Goal: Check status

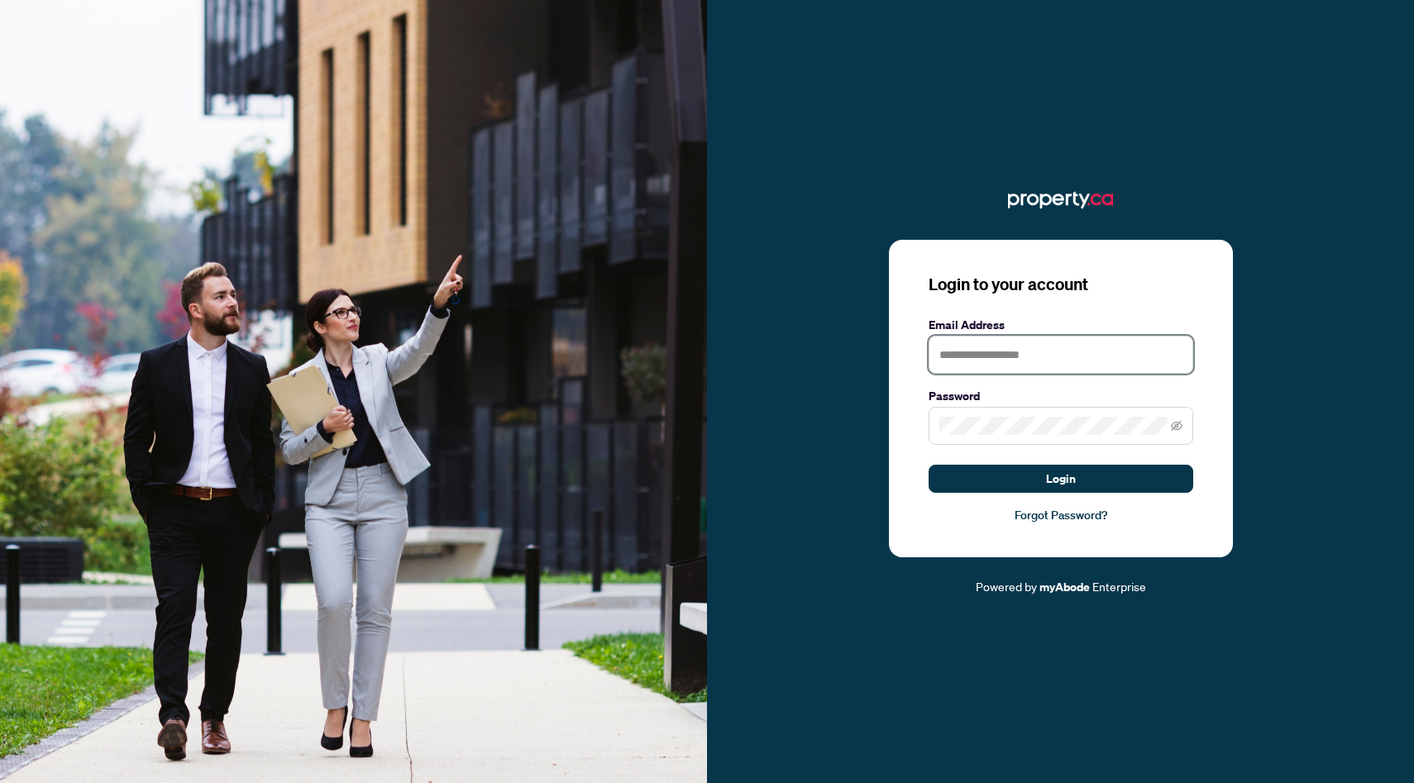
click at [999, 346] on input "text" at bounding box center [1061, 355] width 265 height 38
click at [895, 529] on div "Login to your account Email Address Password Login Forgot Password?" at bounding box center [1061, 399] width 344 height 318
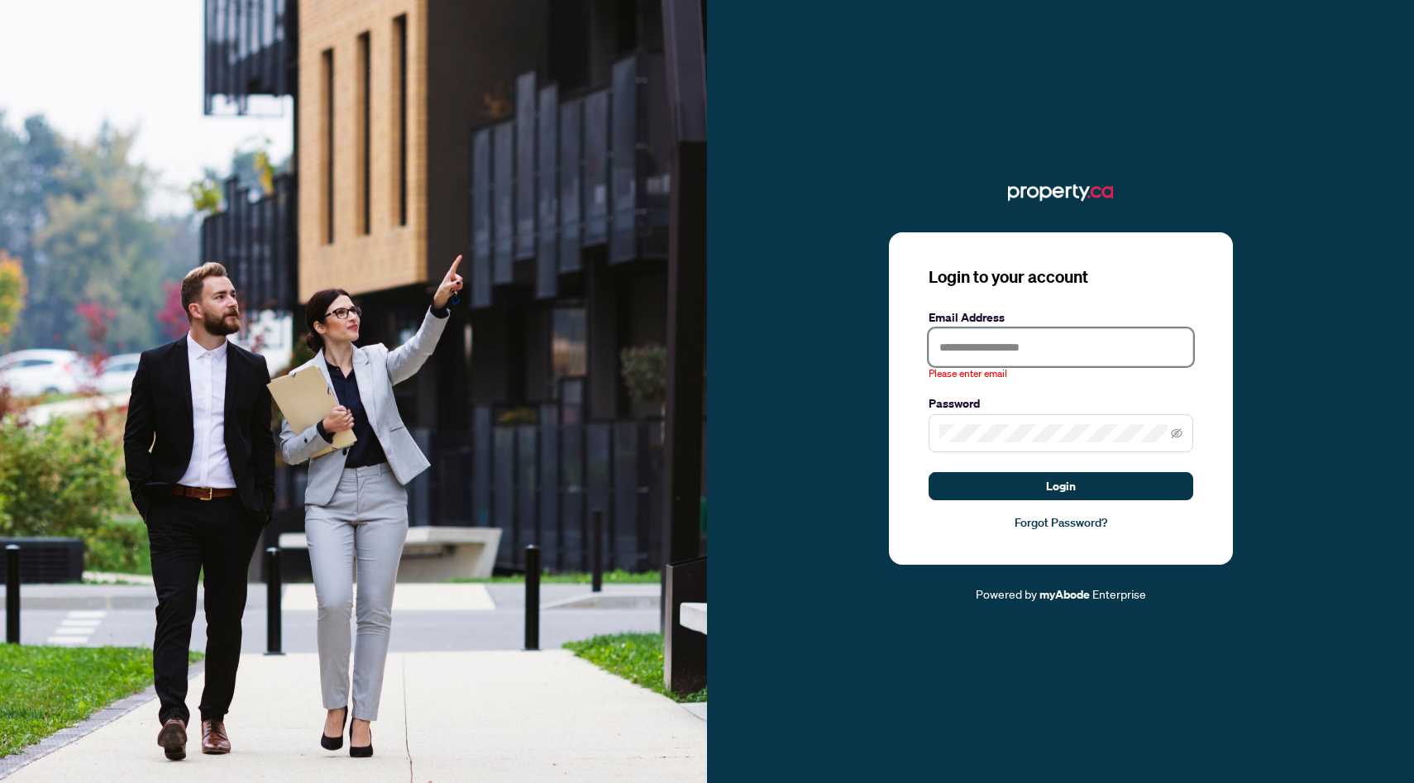
click at [981, 338] on input "text" at bounding box center [1061, 347] width 265 height 38
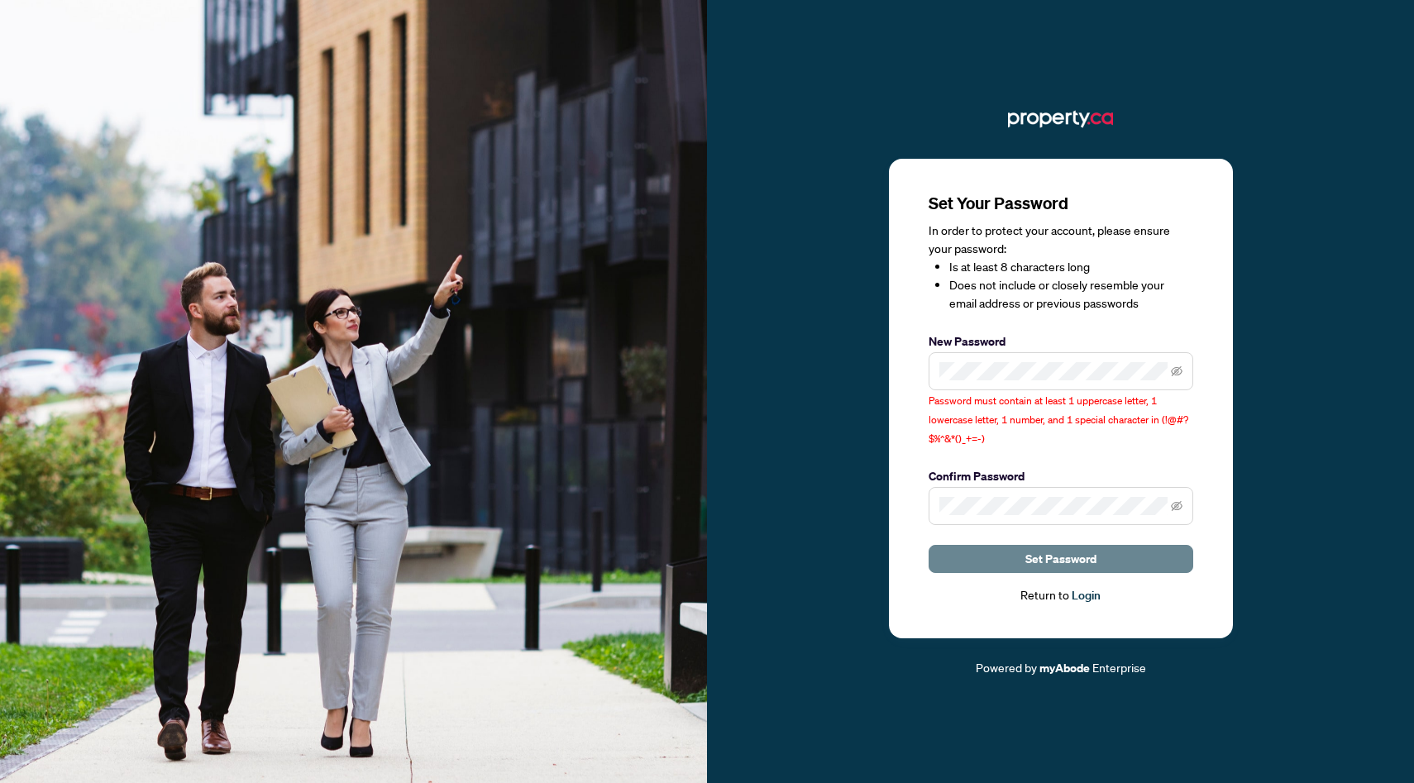
click at [1064, 556] on span "Set Password" at bounding box center [1060, 559] width 71 height 26
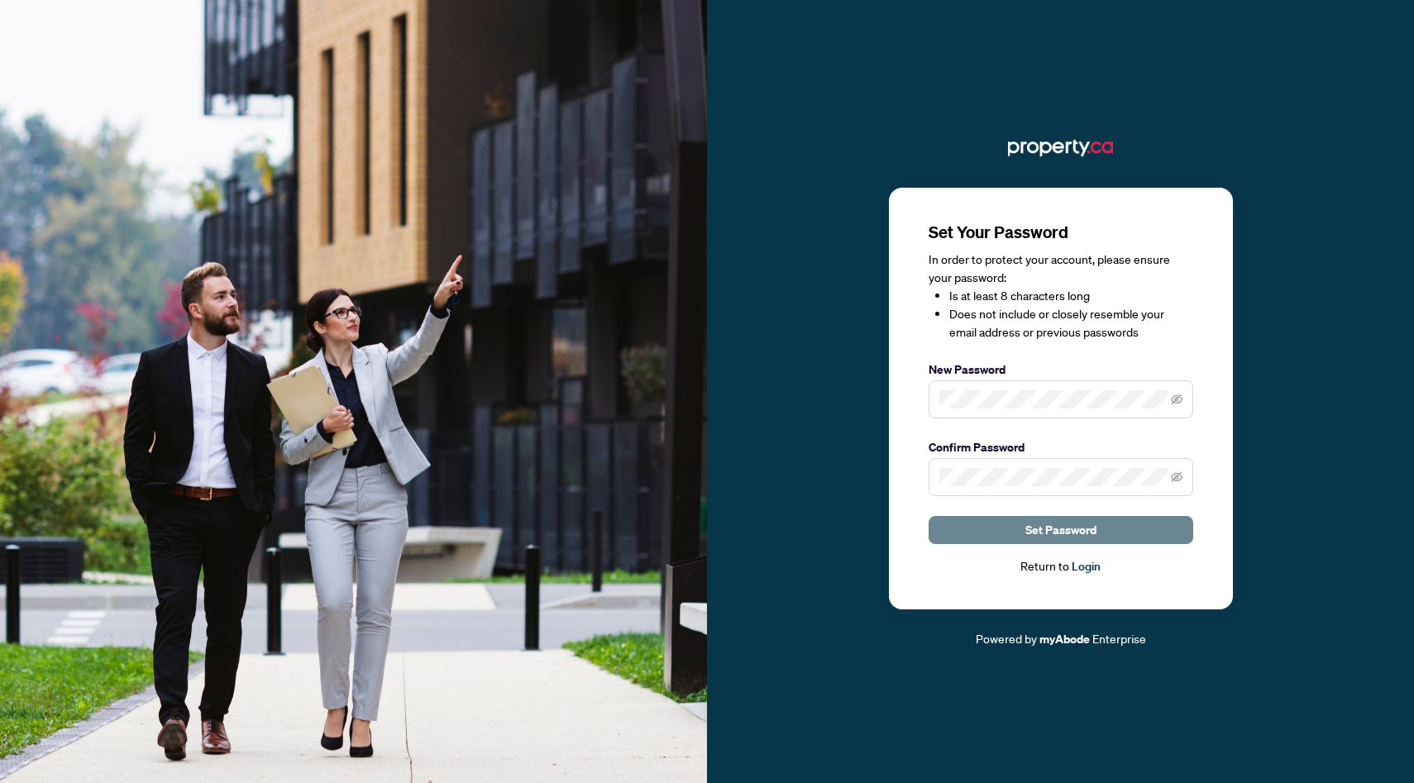
click at [1045, 536] on span "Set Password" at bounding box center [1060, 530] width 71 height 26
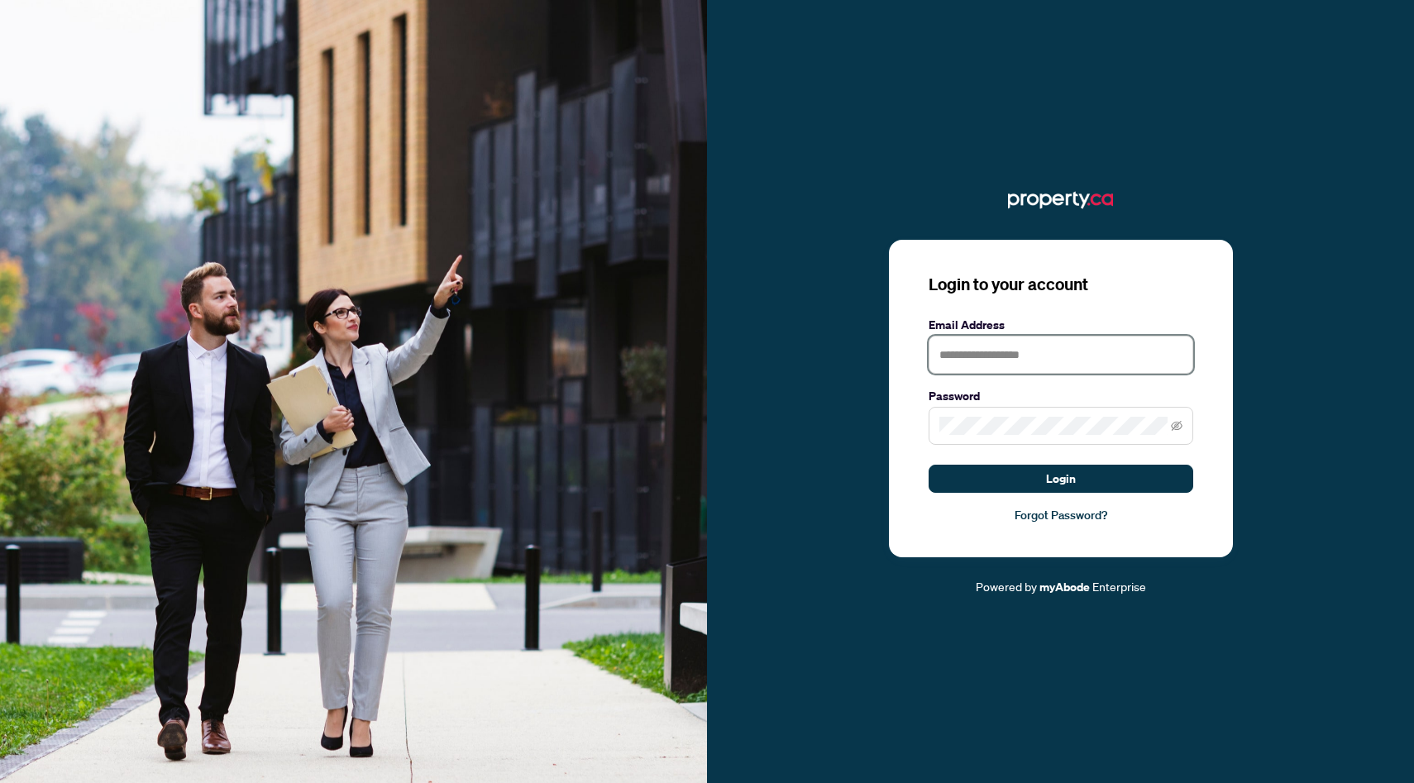
click at [957, 348] on input "text" at bounding box center [1061, 355] width 265 height 38
type input "**********"
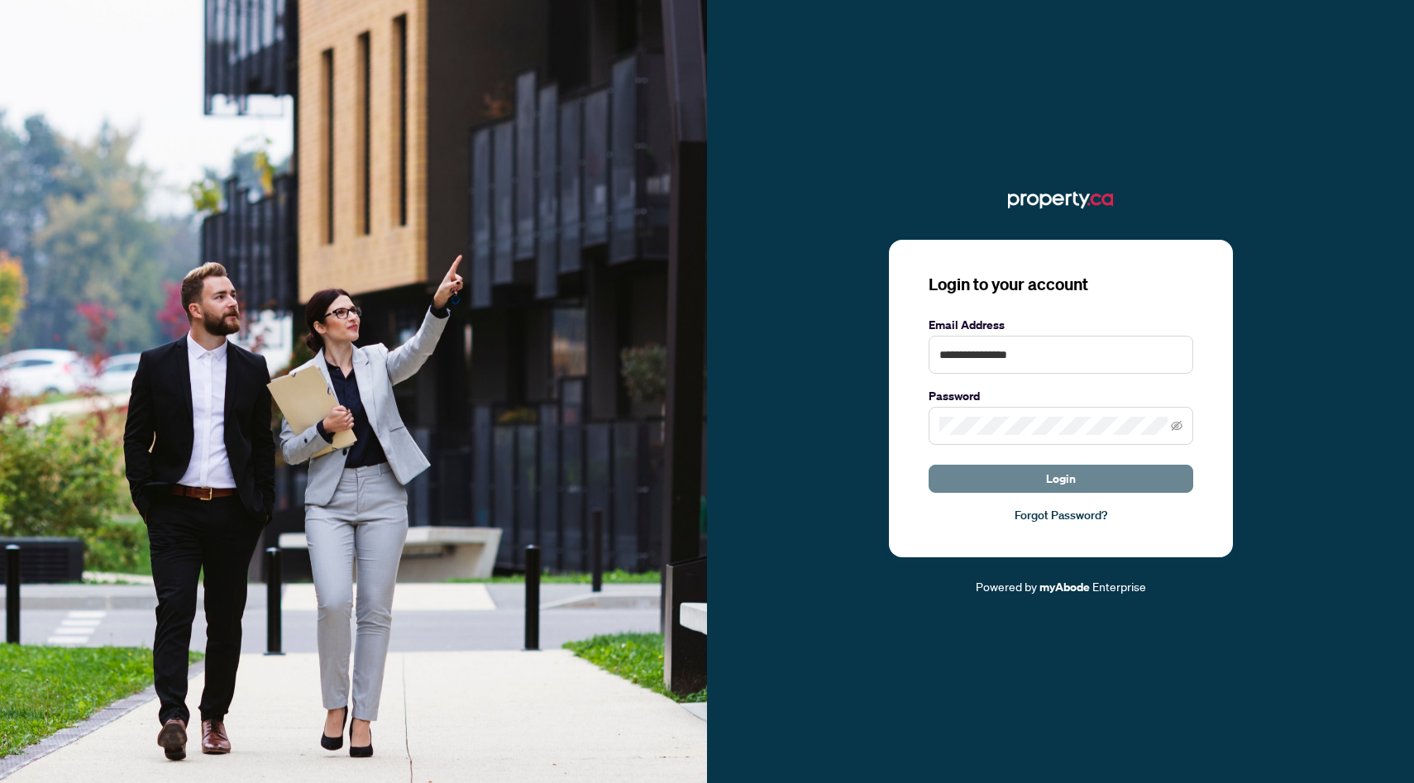
click at [1066, 478] on span "Login" at bounding box center [1061, 479] width 30 height 26
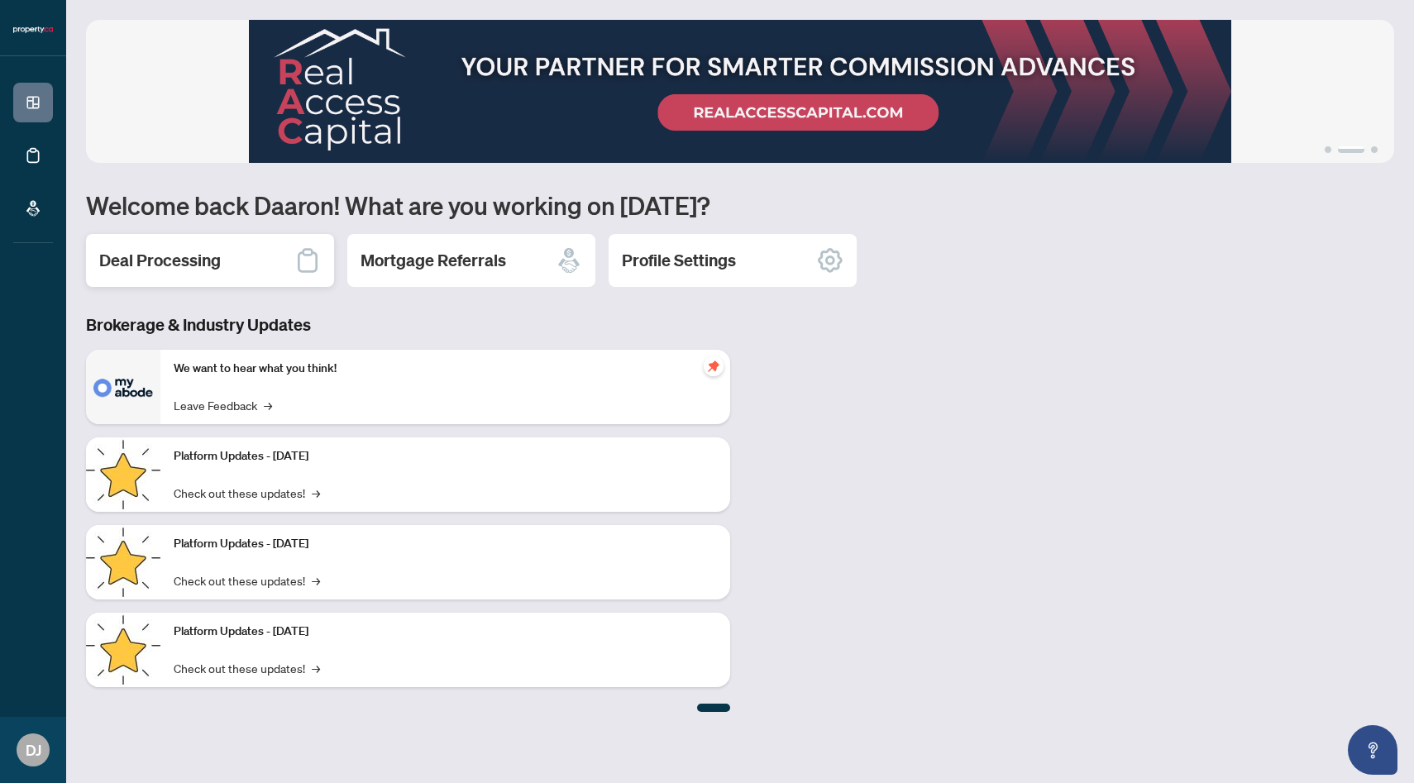
click at [166, 256] on h2 "Deal Processing" at bounding box center [160, 260] width 122 height 23
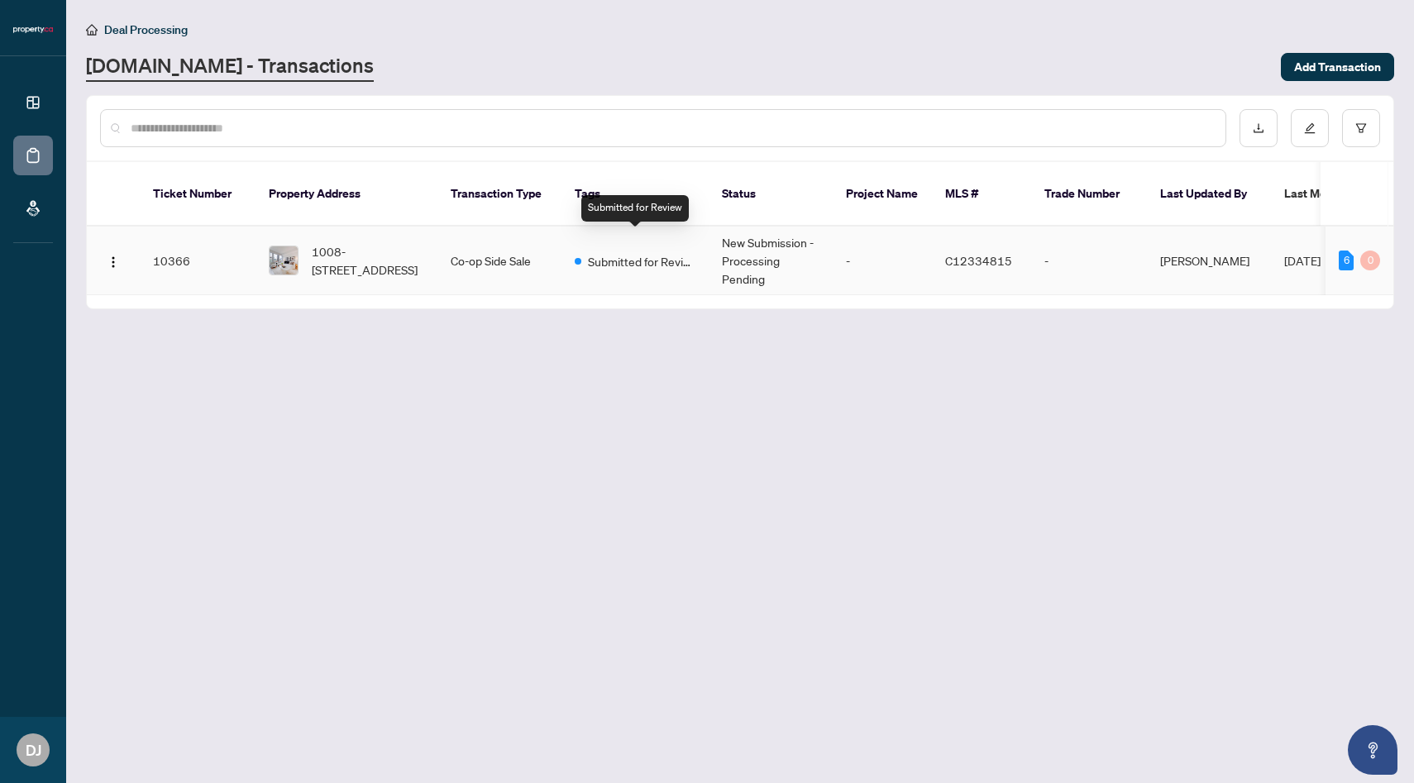
click at [608, 252] on span "Submitted for Review" at bounding box center [641, 261] width 107 height 18
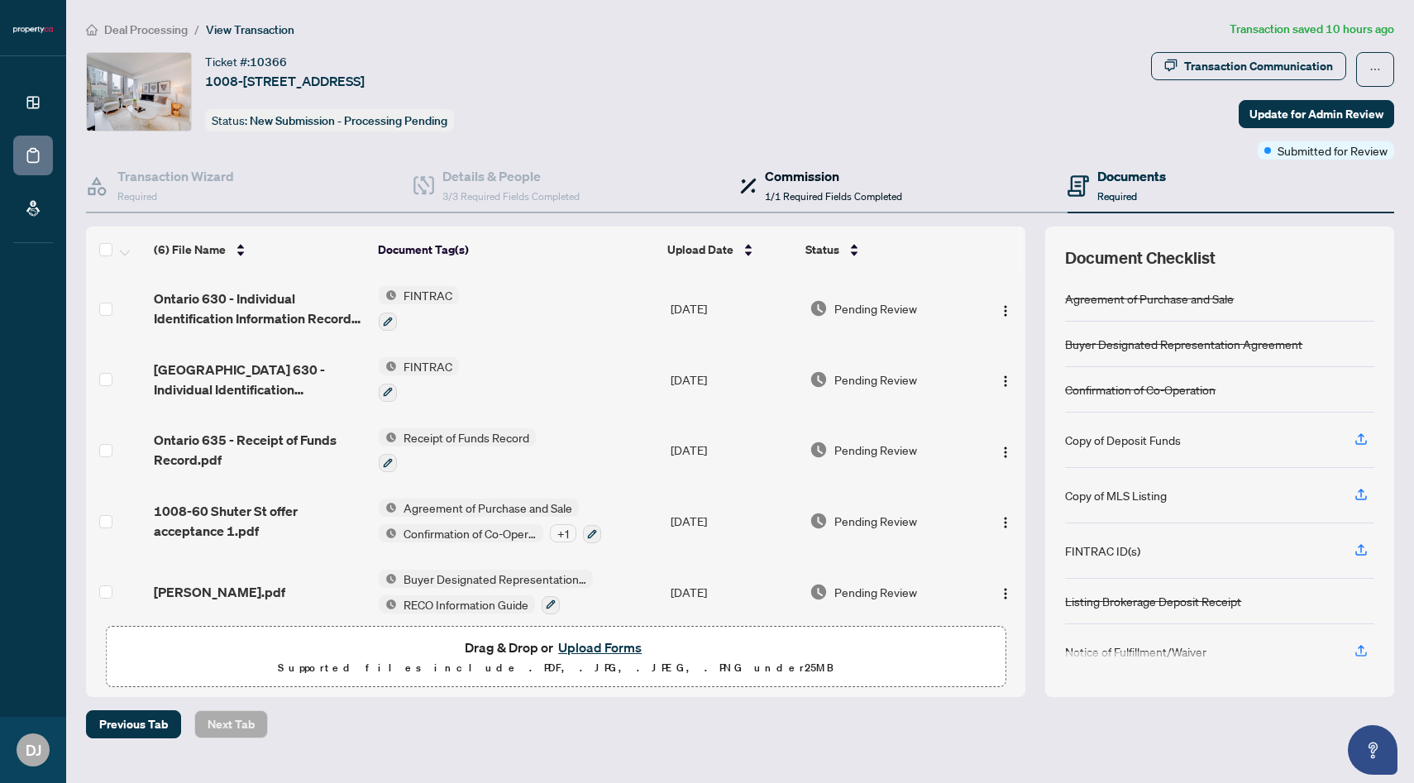
click at [810, 176] on h4 "Commission" at bounding box center [833, 176] width 137 height 20
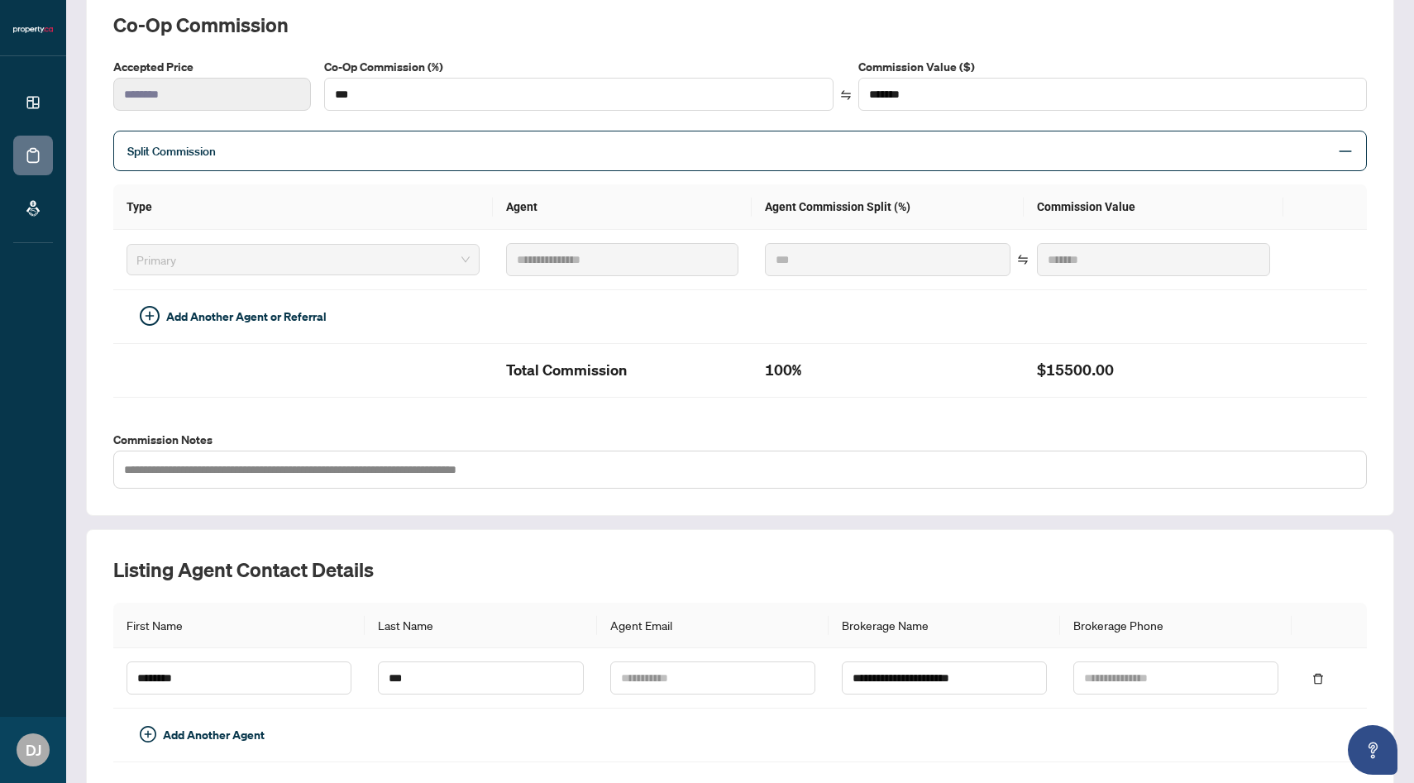
scroll to position [239, 0]
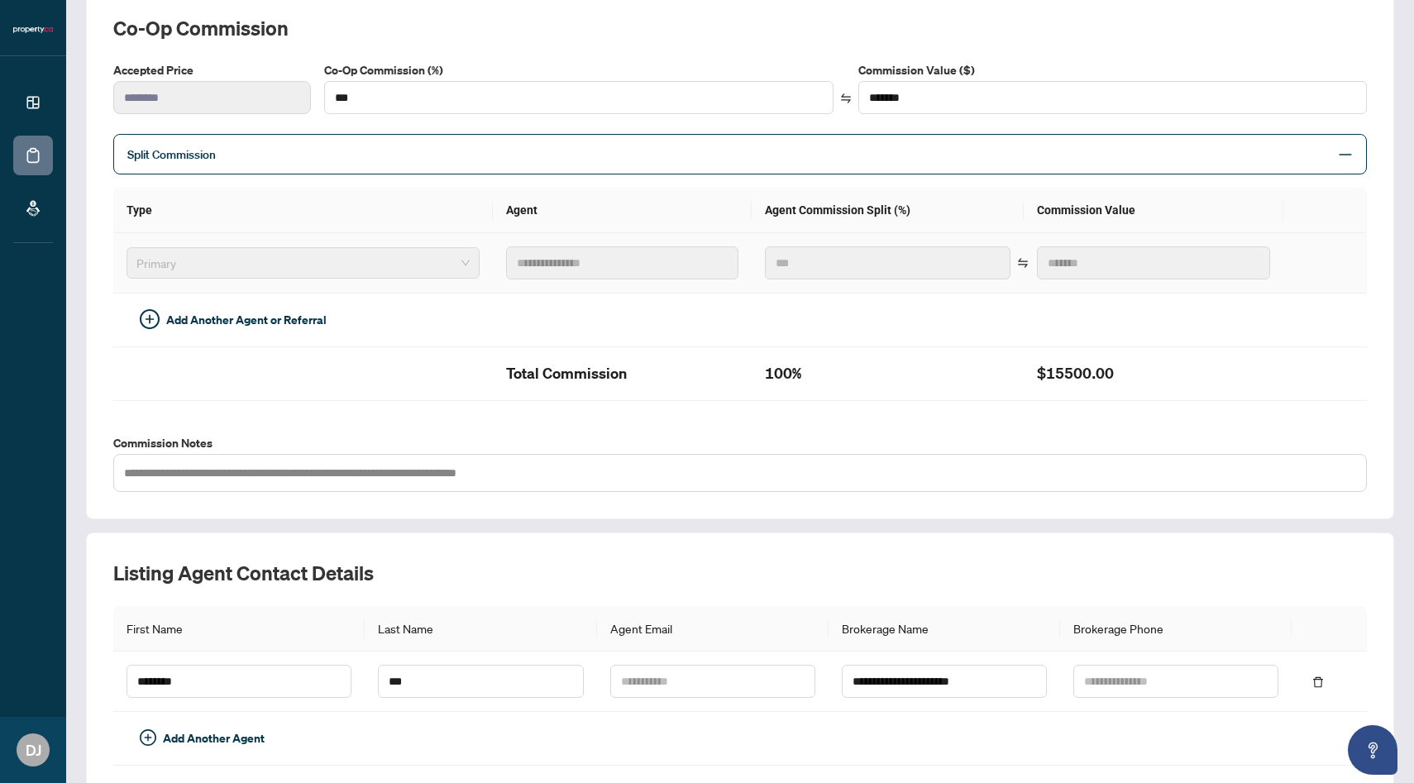
click at [296, 260] on span "Primary" at bounding box center [302, 263] width 333 height 25
click at [437, 265] on span "Primary" at bounding box center [302, 263] width 333 height 25
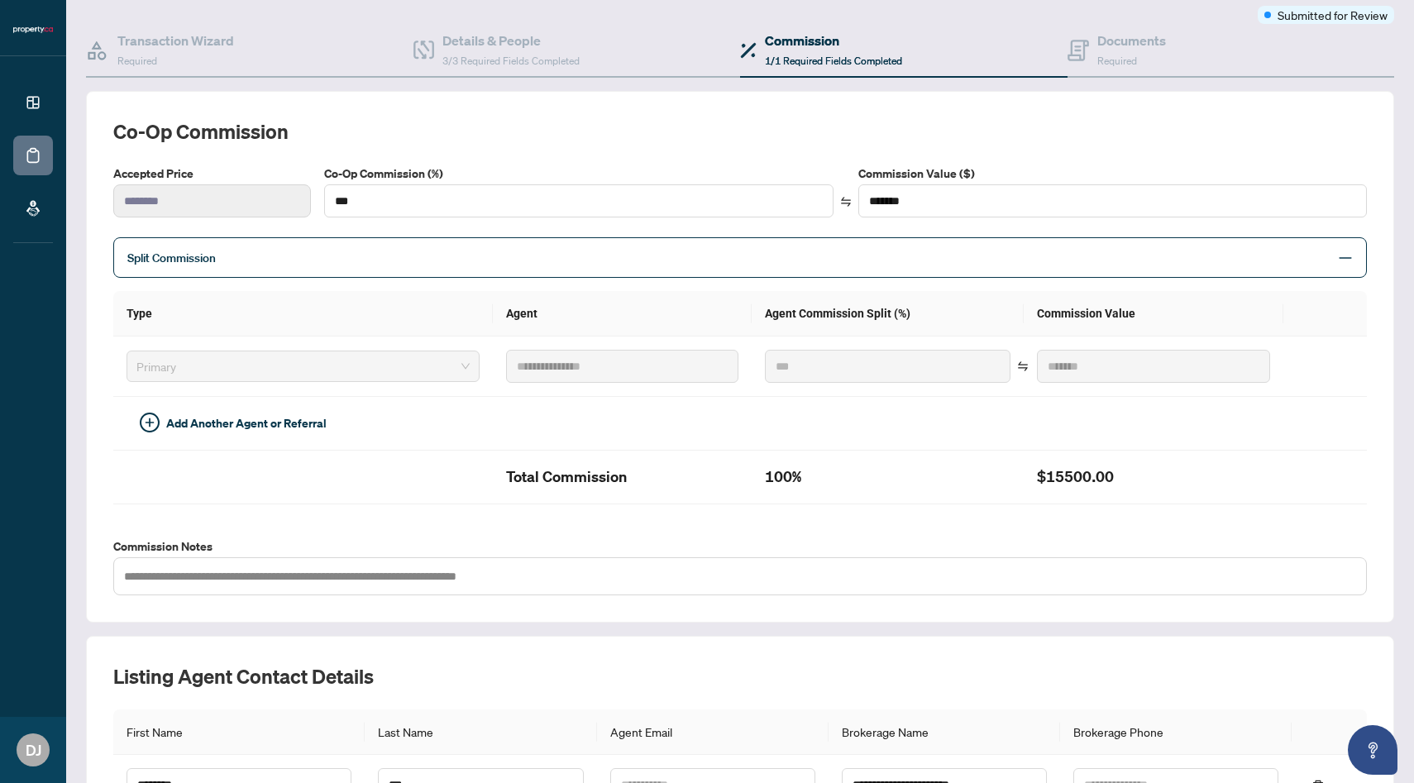
scroll to position [0, 0]
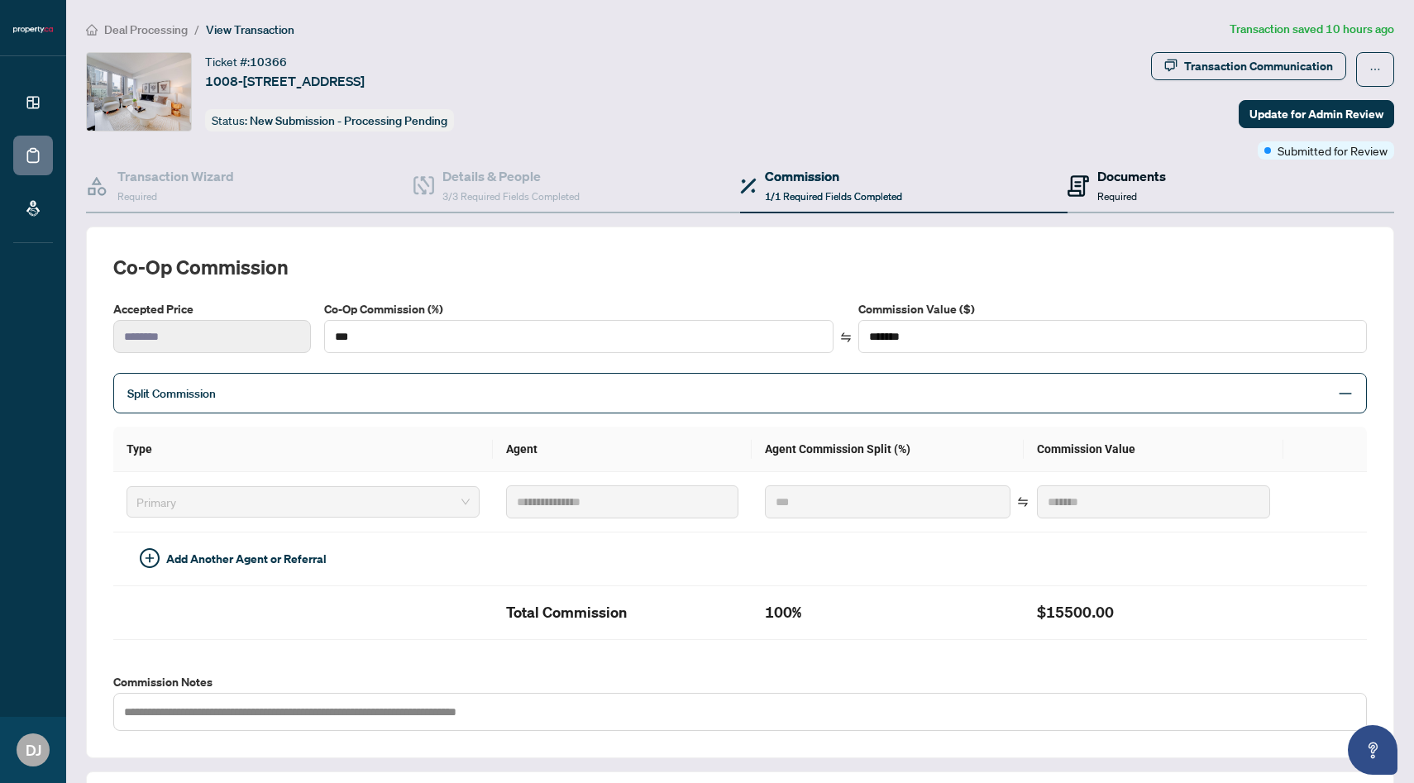
click at [1129, 176] on h4 "Documents" at bounding box center [1131, 176] width 69 height 20
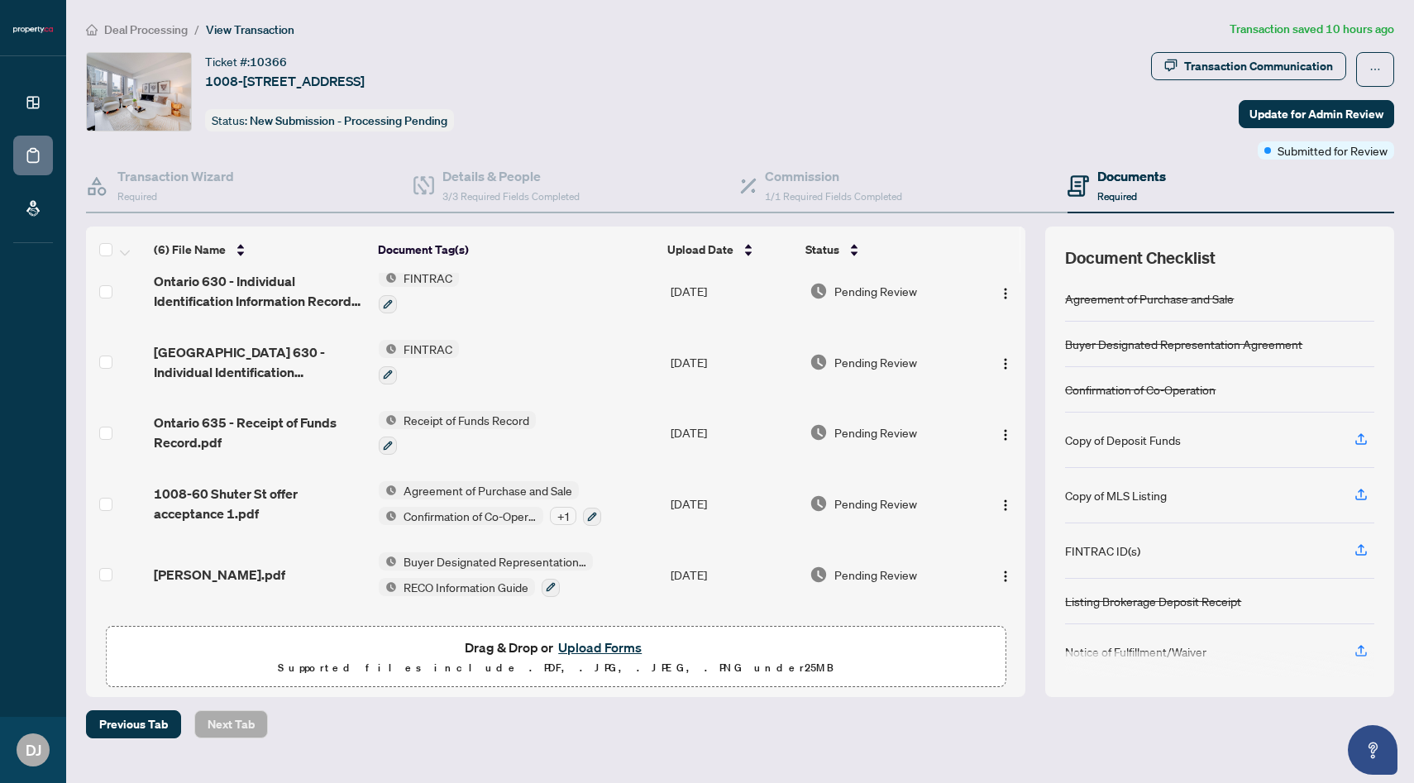
scroll to position [26, 0]
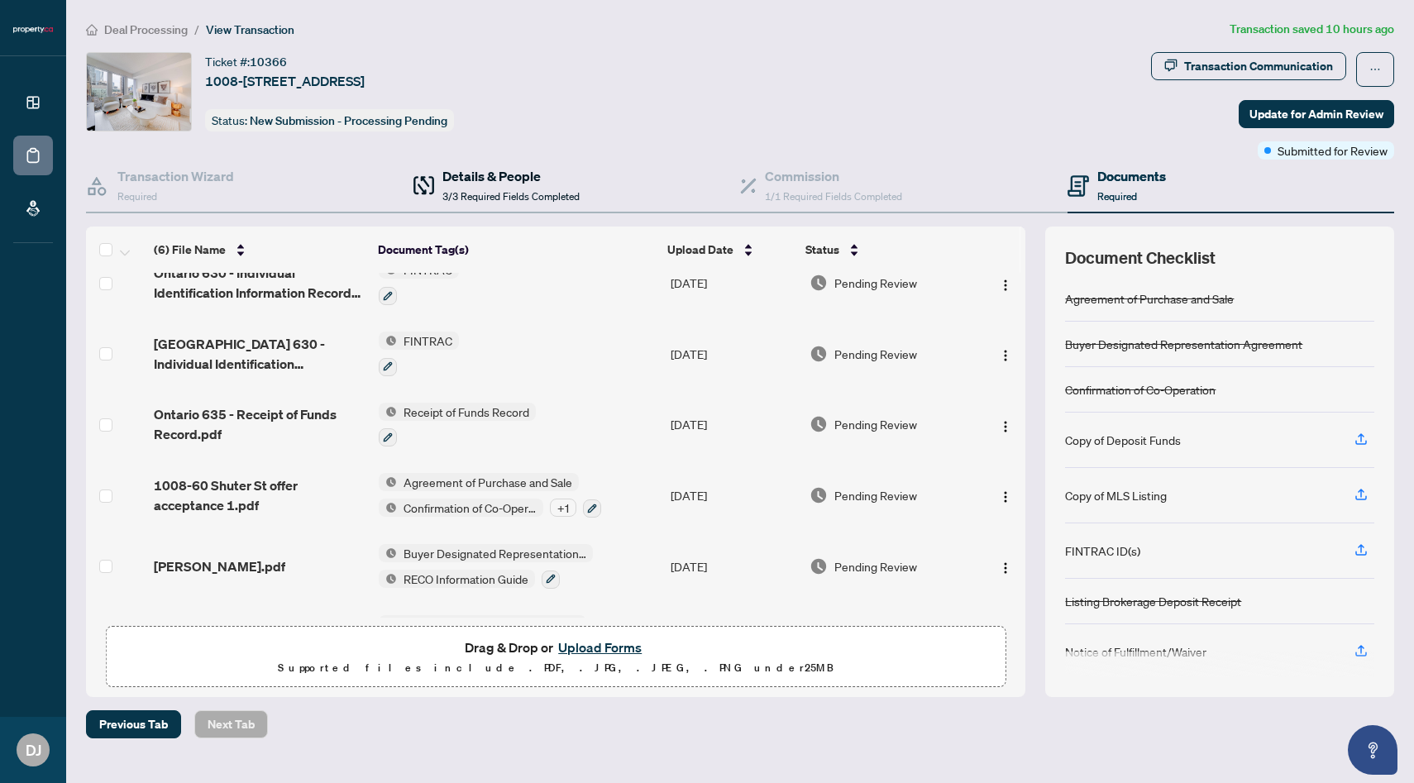
click at [513, 166] on h4 "Details & People" at bounding box center [510, 176] width 137 height 20
